Goal: Task Accomplishment & Management: Manage account settings

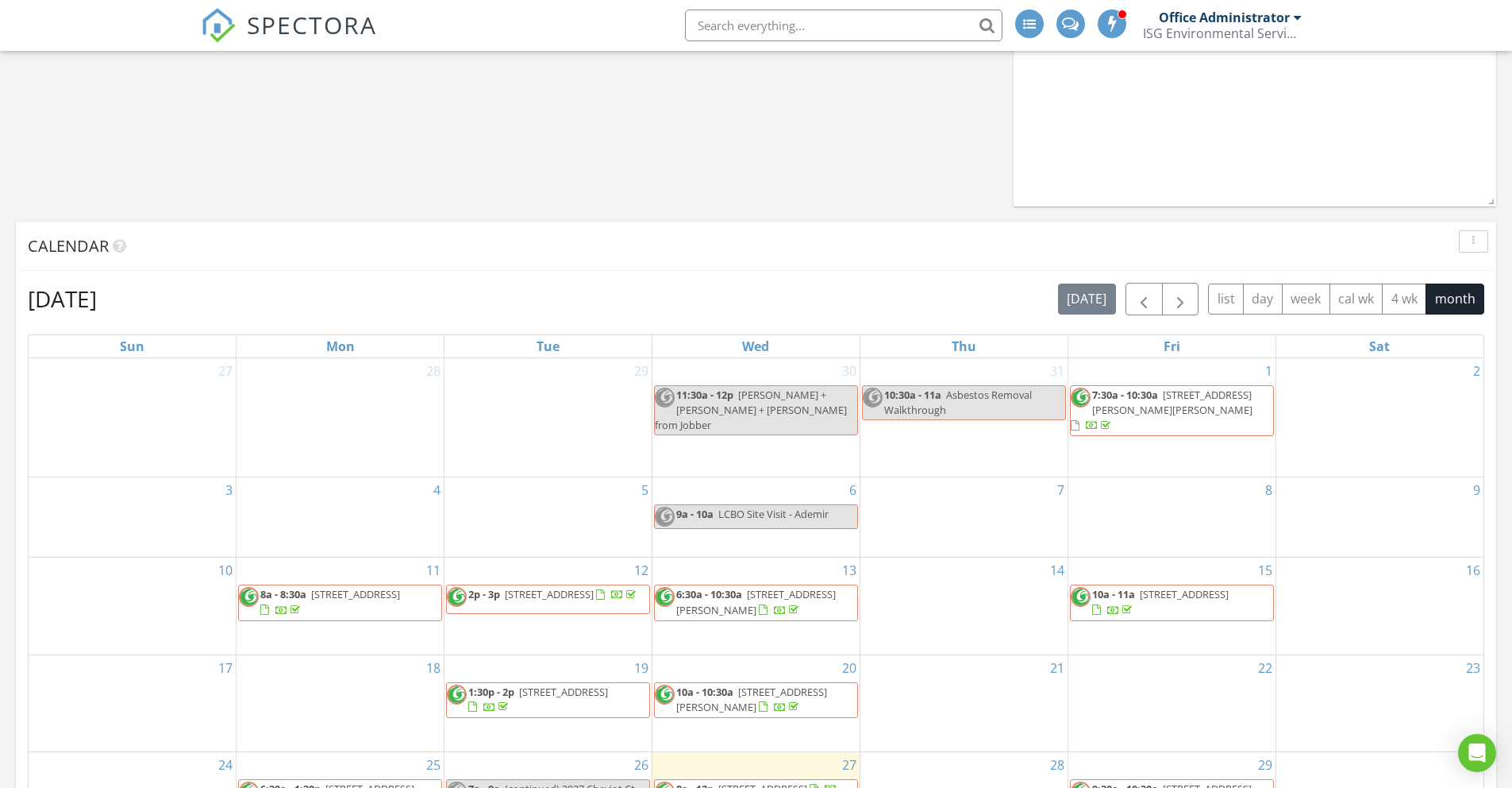
scroll to position [993, 0]
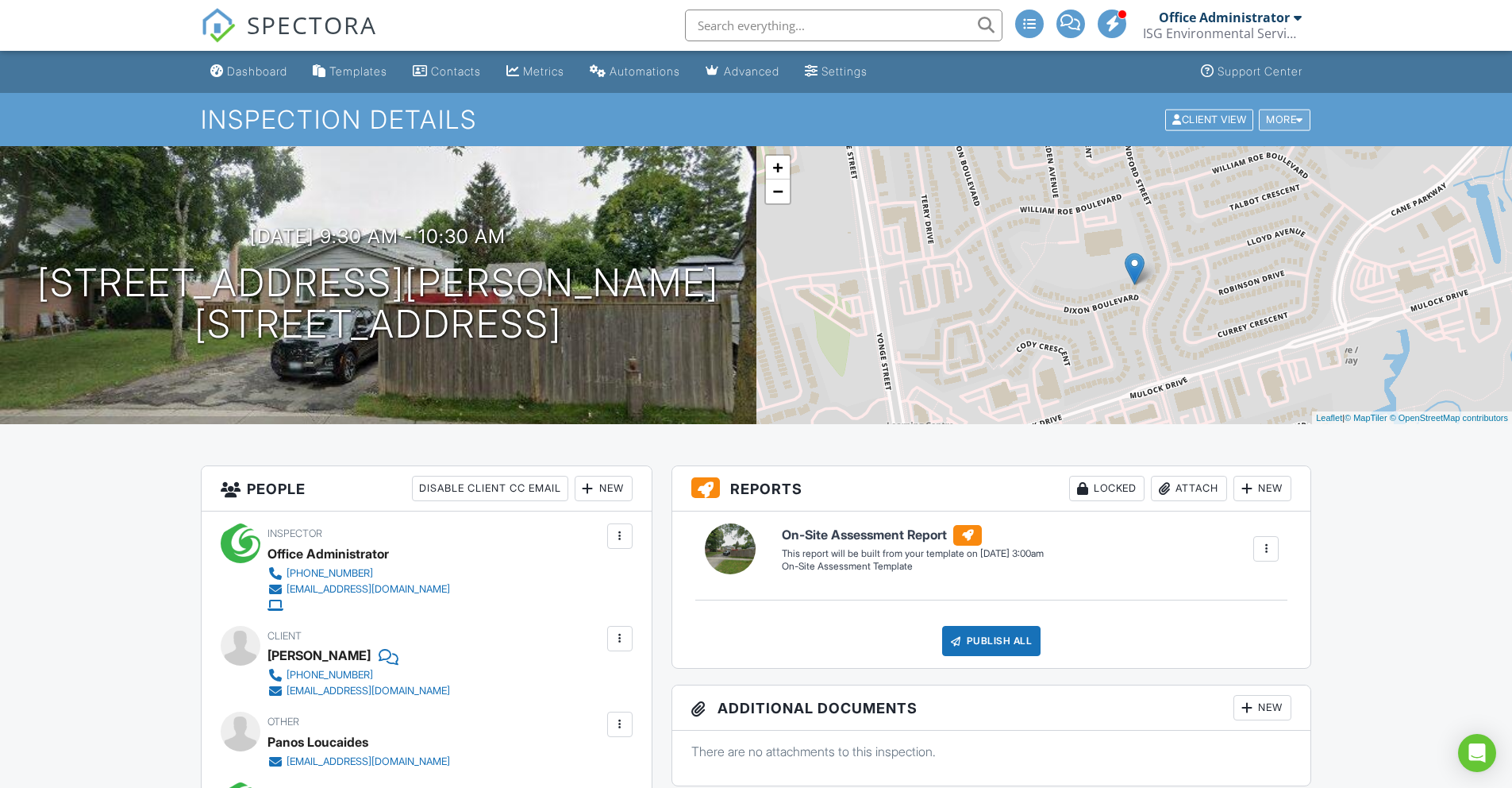
click at [1274, 125] on div "More" at bounding box center [1284, 119] width 52 height 21
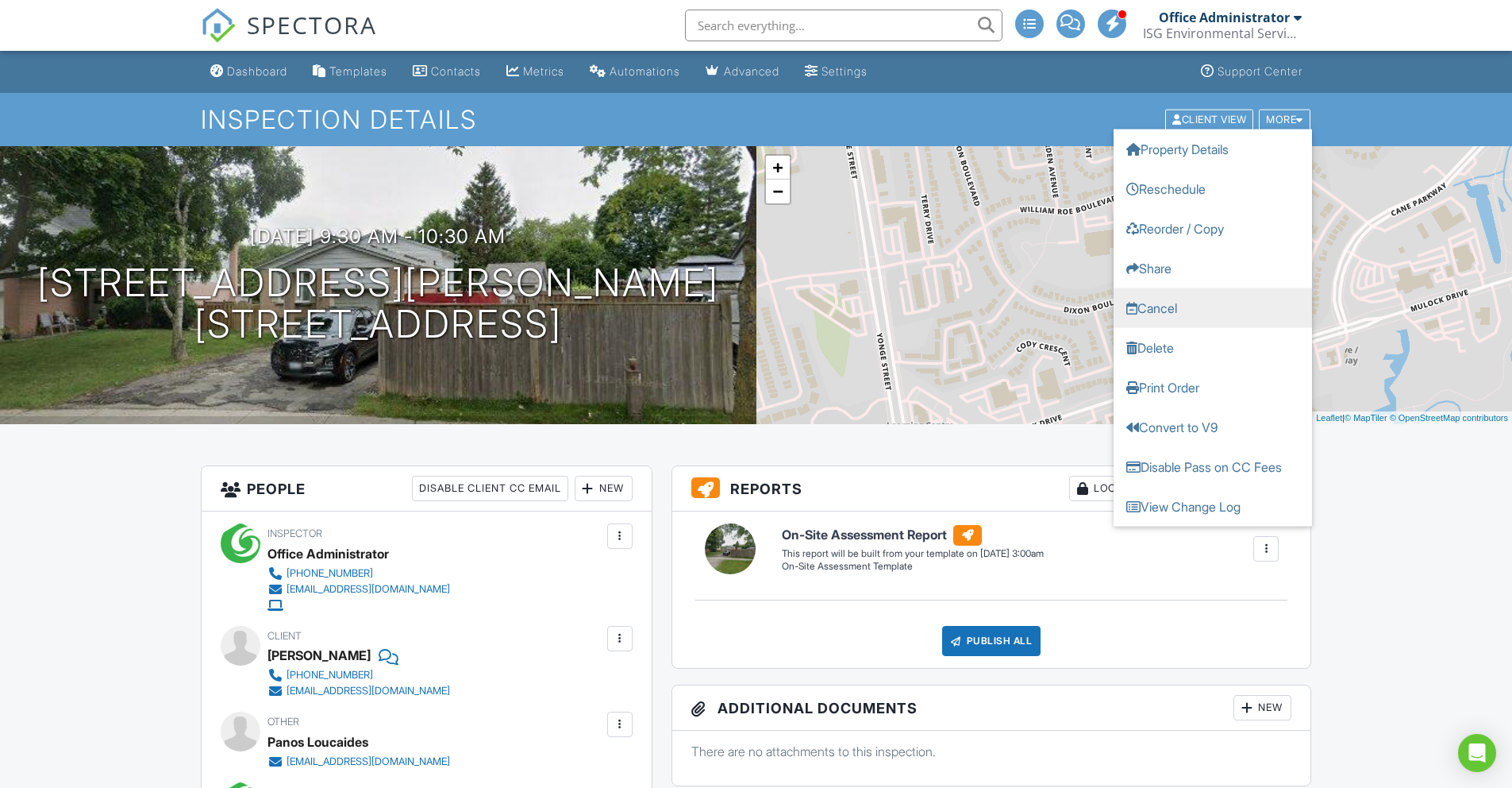
click at [1179, 299] on link "Cancel" at bounding box center [1213, 307] width 198 height 39
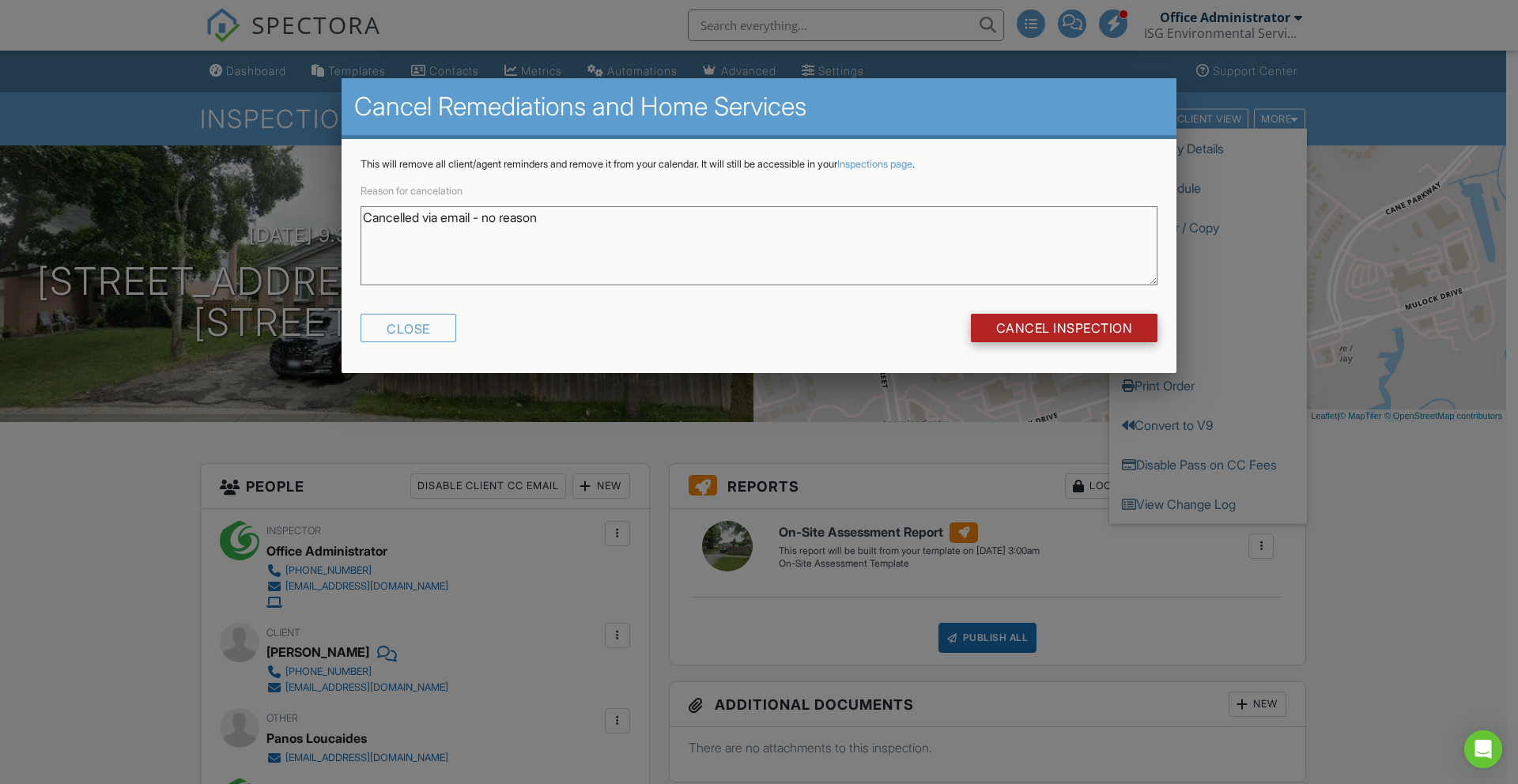
type textarea "Cancelled via email - no reason"
click at [1107, 335] on input "Cancel Inspection" at bounding box center [1064, 327] width 187 height 29
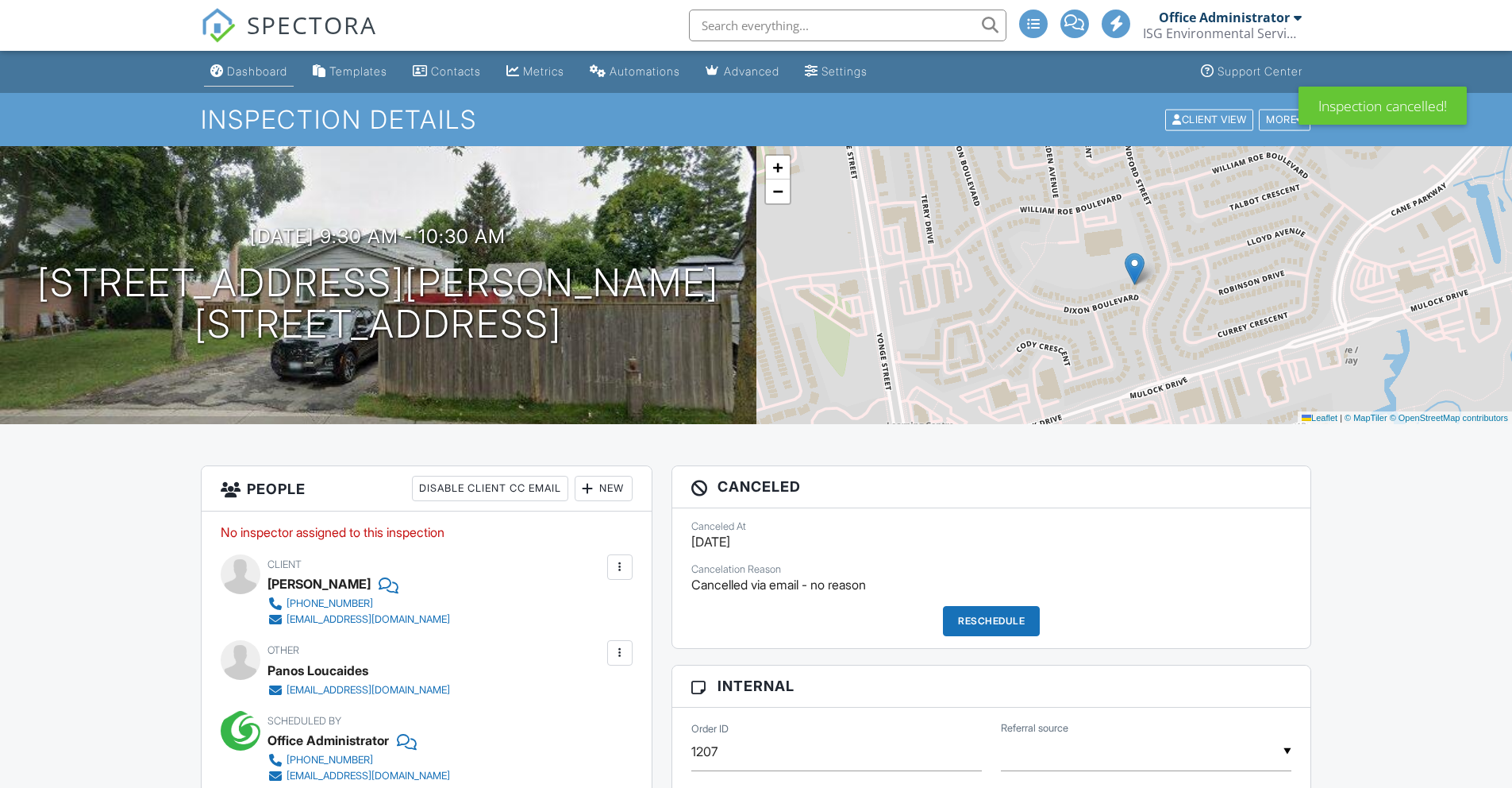
click at [255, 73] on div "Dashboard" at bounding box center [257, 70] width 61 height 13
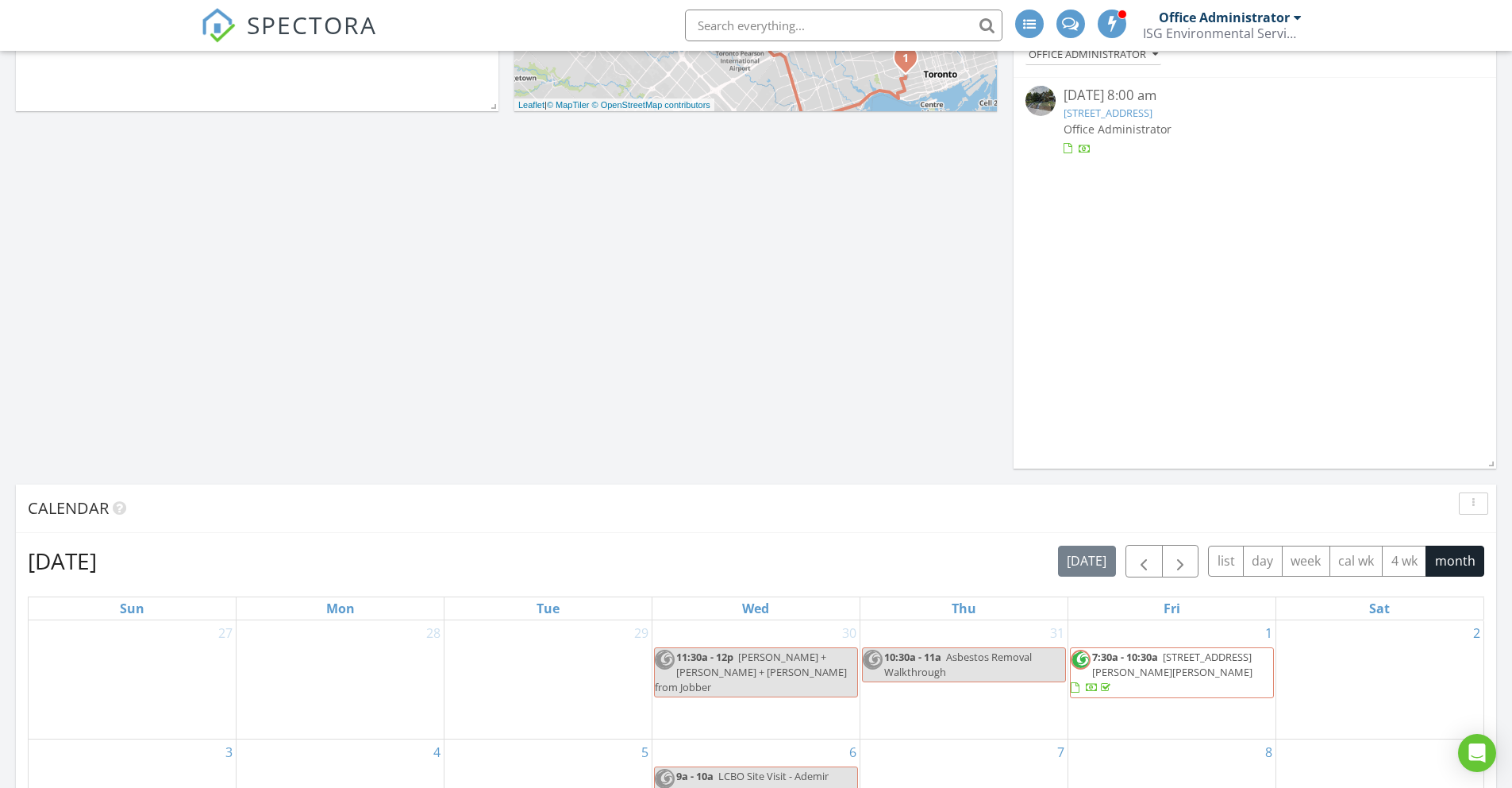
scroll to position [93, 0]
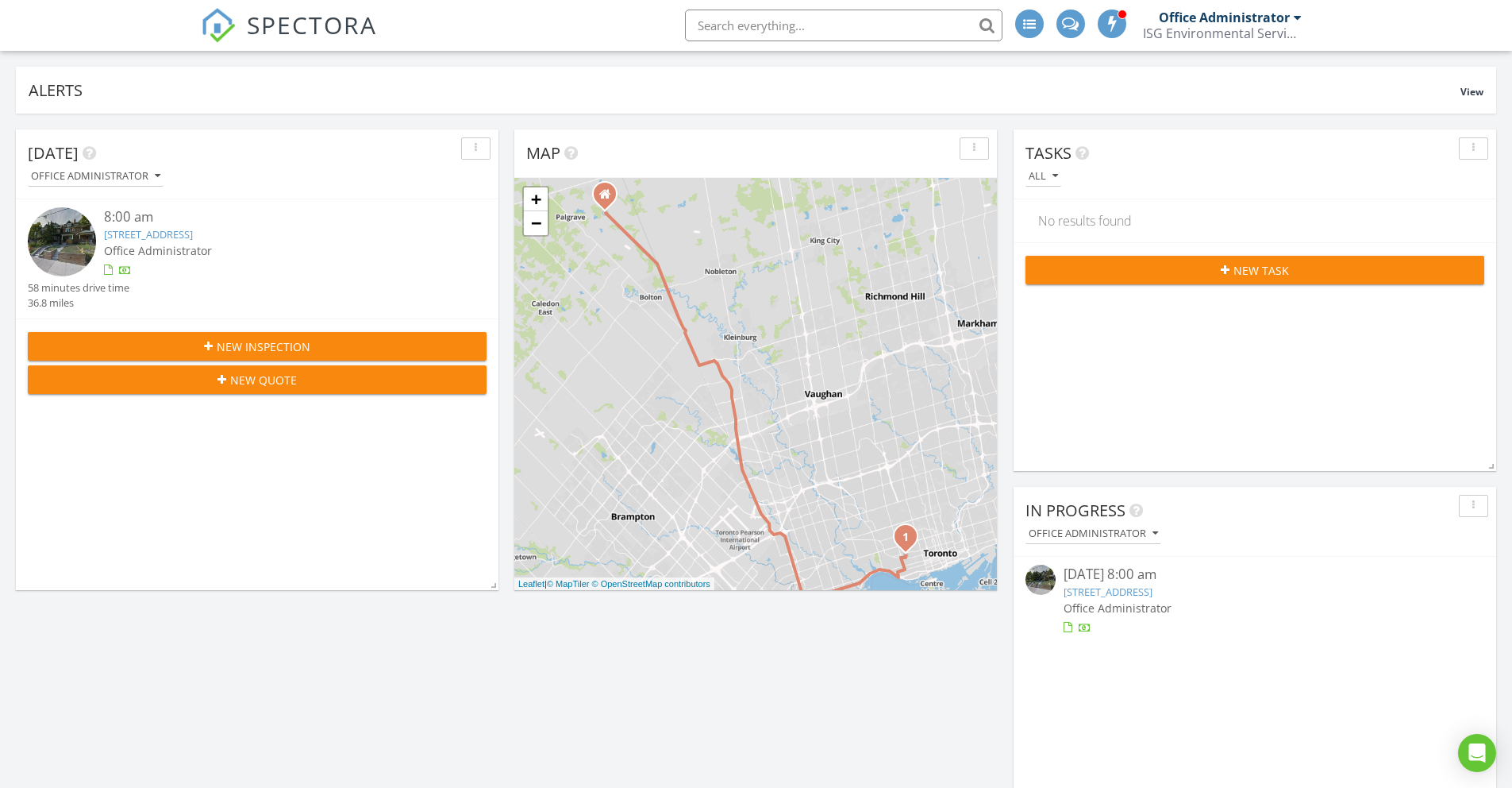
click at [1201, 25] on div "ISG Environmental Services Inc" at bounding box center [1222, 33] width 159 height 16
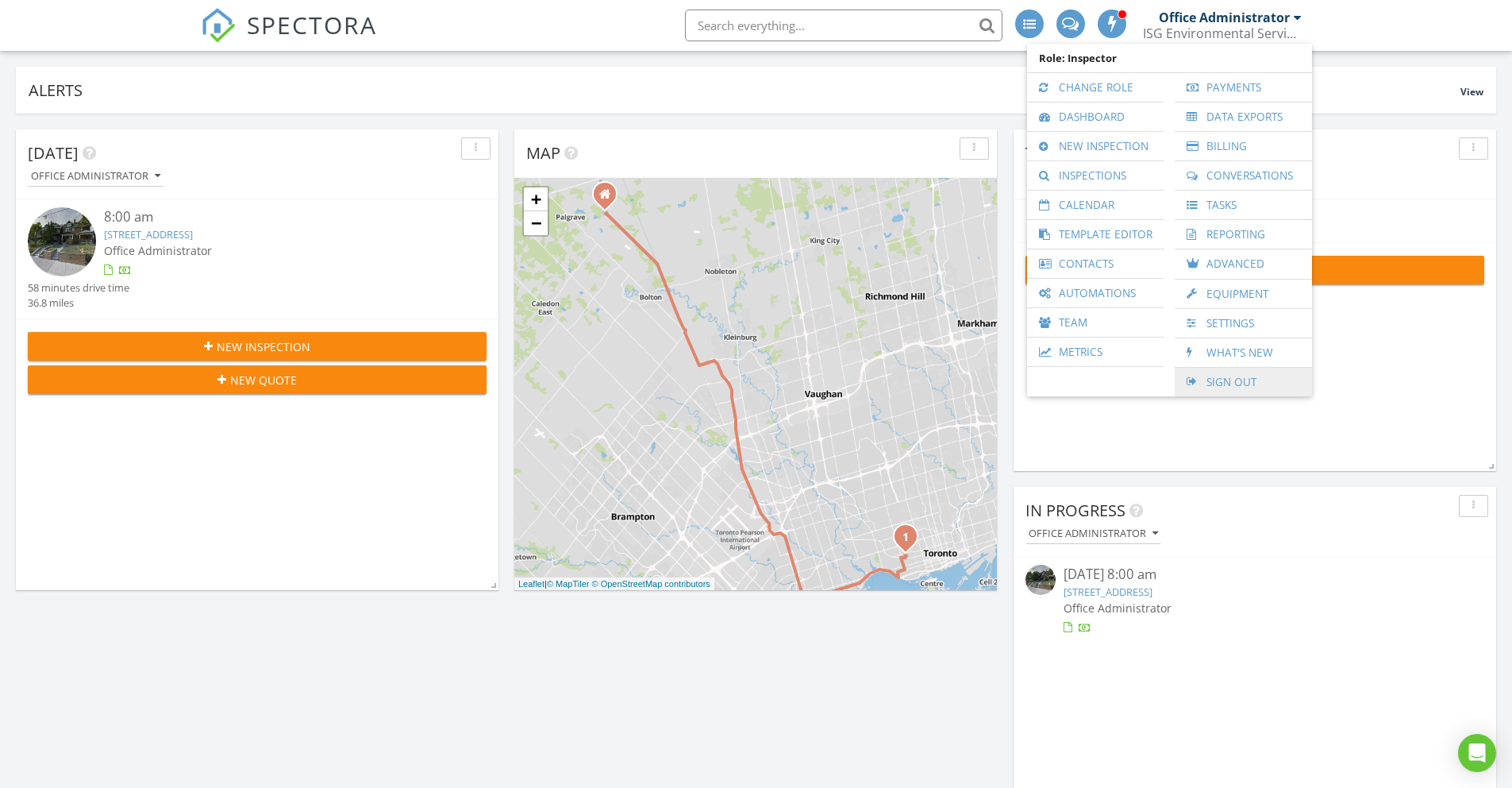
click at [1245, 381] on link "Sign Out" at bounding box center [1243, 382] width 121 height 29
